Goal: Find contact information: Find contact information

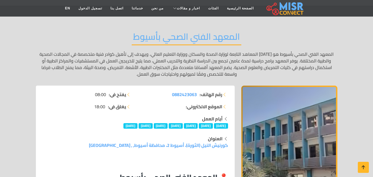
scroll to position [40, 0]
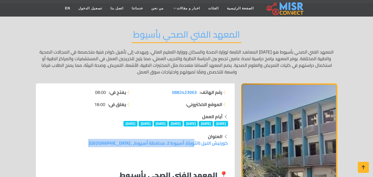
drag, startPoint x: 224, startPoint y: 148, endPoint x: 228, endPoint y: 142, distance: 7.1
copy div "كورنيش النيل (الثورة)، أسيوط 2، محافظة أسيوط, , [GEOGRAPHIC_DATA]"
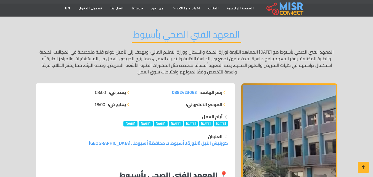
drag, startPoint x: 174, startPoint y: 92, endPoint x: 163, endPoint y: 89, distance: 11.3
click at [163, 89] on li "رقم الهاتف: 0882423063" at bounding box center [183, 92] width 89 height 7
drag, startPoint x: 189, startPoint y: 92, endPoint x: 168, endPoint y: 117, distance: 32.4
click at [168, 117] on div "أيام العمل" at bounding box center [135, 116] width 185 height 7
click at [142, 90] on li "رقم الهاتف: 0882423063" at bounding box center [183, 92] width 89 height 7
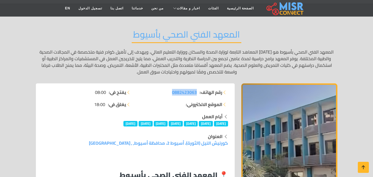
drag, startPoint x: 142, startPoint y: 90, endPoint x: 190, endPoint y: 86, distance: 48.0
copy ul "0882423063"
click at [172, 97] on ul "رقم الهاتف: 0882423063 الموقع الالكتروني:" at bounding box center [183, 98] width 89 height 19
drag, startPoint x: 179, startPoint y: 96, endPoint x: 175, endPoint y: 93, distance: 5.6
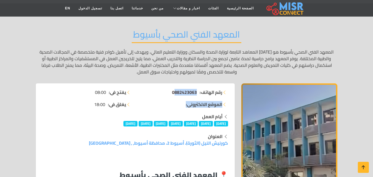
click at [175, 93] on ul "رقم الهاتف: 0882423063 الموقع الالكتروني:" at bounding box center [183, 98] width 89 height 19
copy ul "882423063 الموقع الالكتروني:"
